Goal: Transaction & Acquisition: Purchase product/service

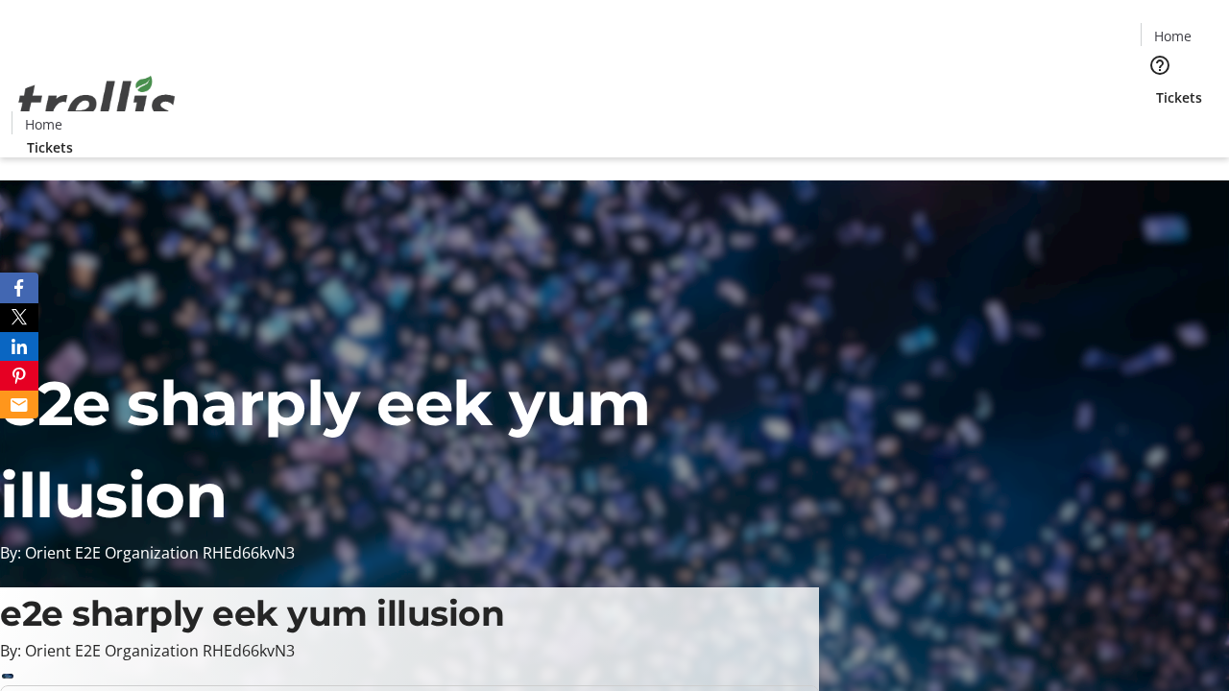
click at [1156, 87] on span "Tickets" at bounding box center [1179, 97] width 46 height 20
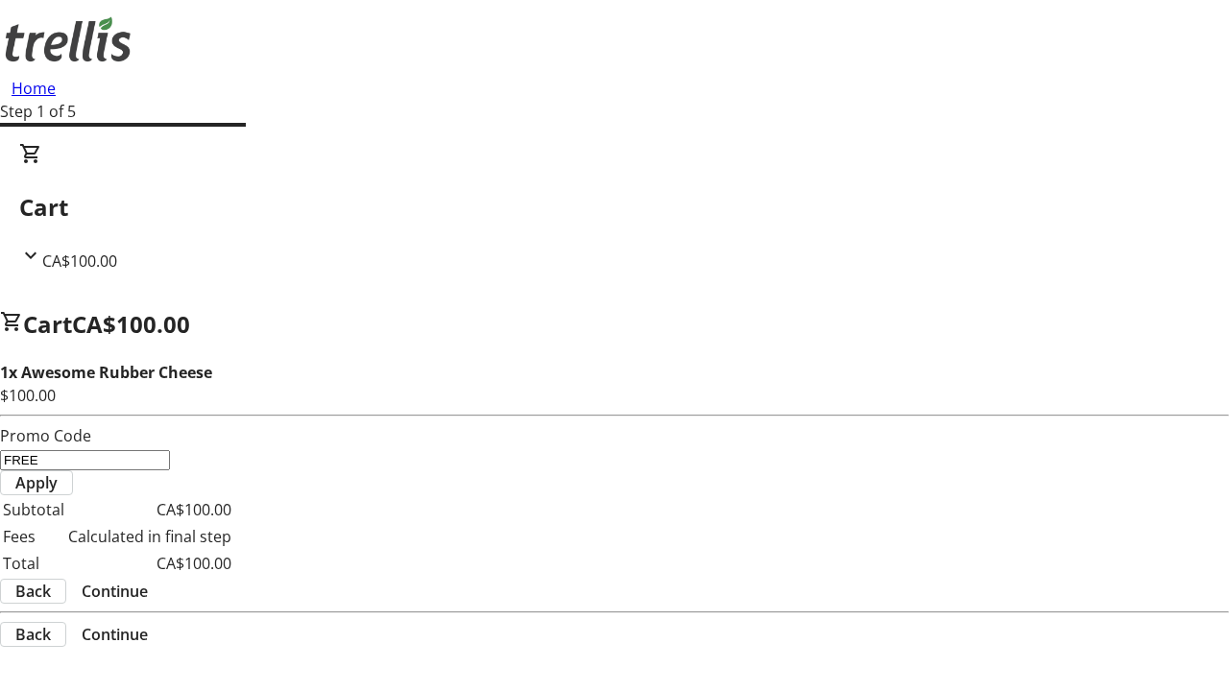
type input "FREE"
click at [58, 471] on span "Apply" at bounding box center [36, 482] width 42 height 23
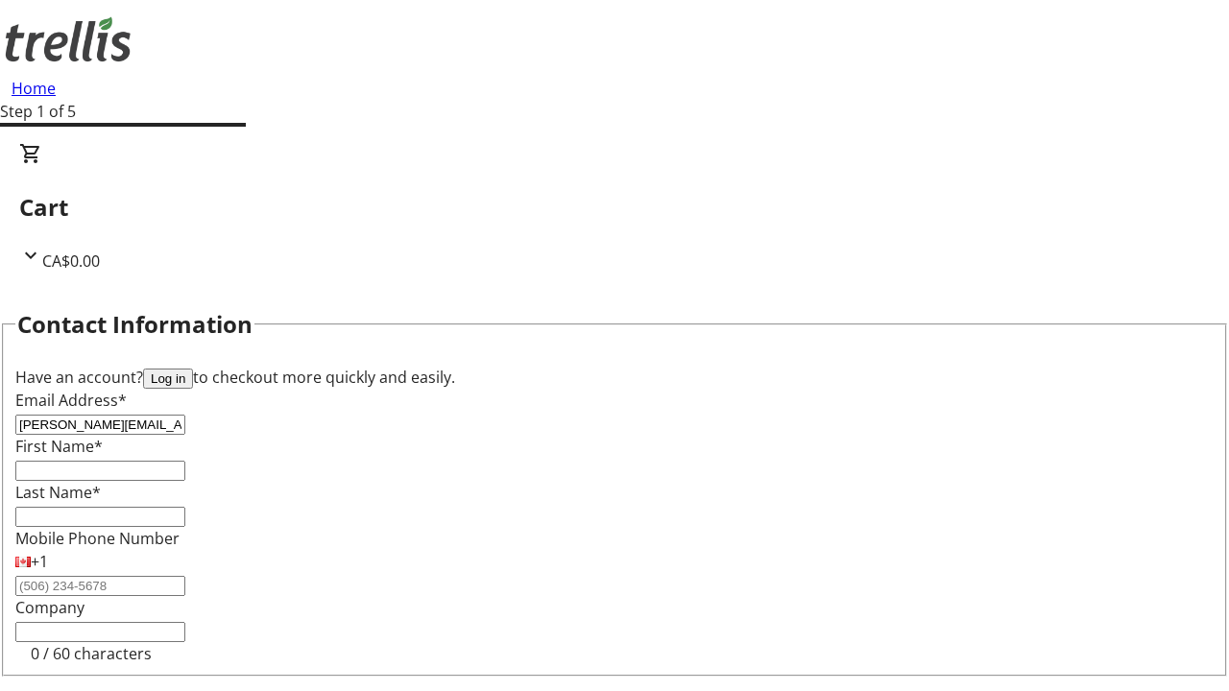
type input "[PERSON_NAME][EMAIL_ADDRESS][DOMAIN_NAME]"
type input "[PERSON_NAME]"
type input "Beer"
